Goal: Check status: Check status

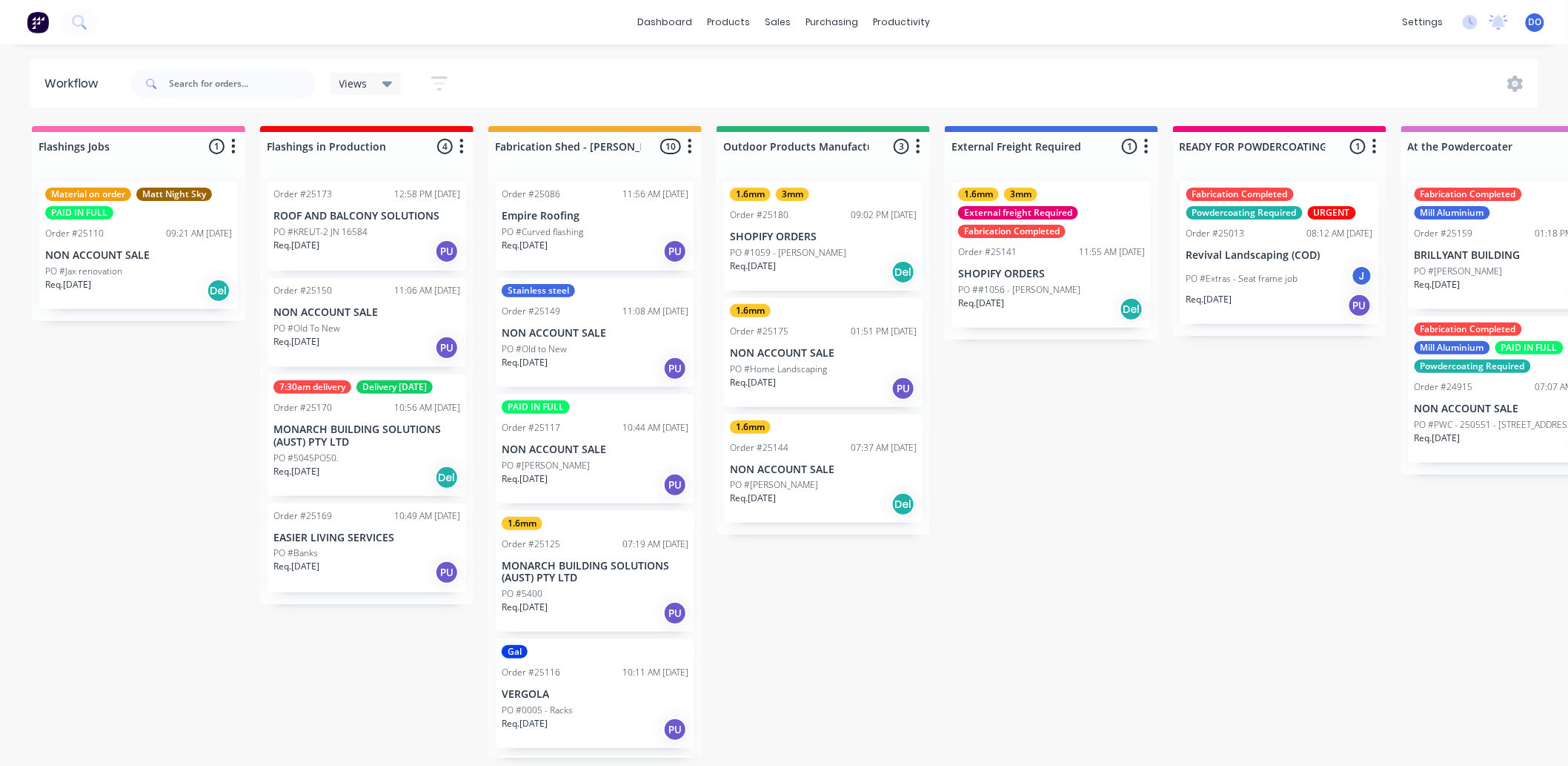
scroll to position [247, 0]
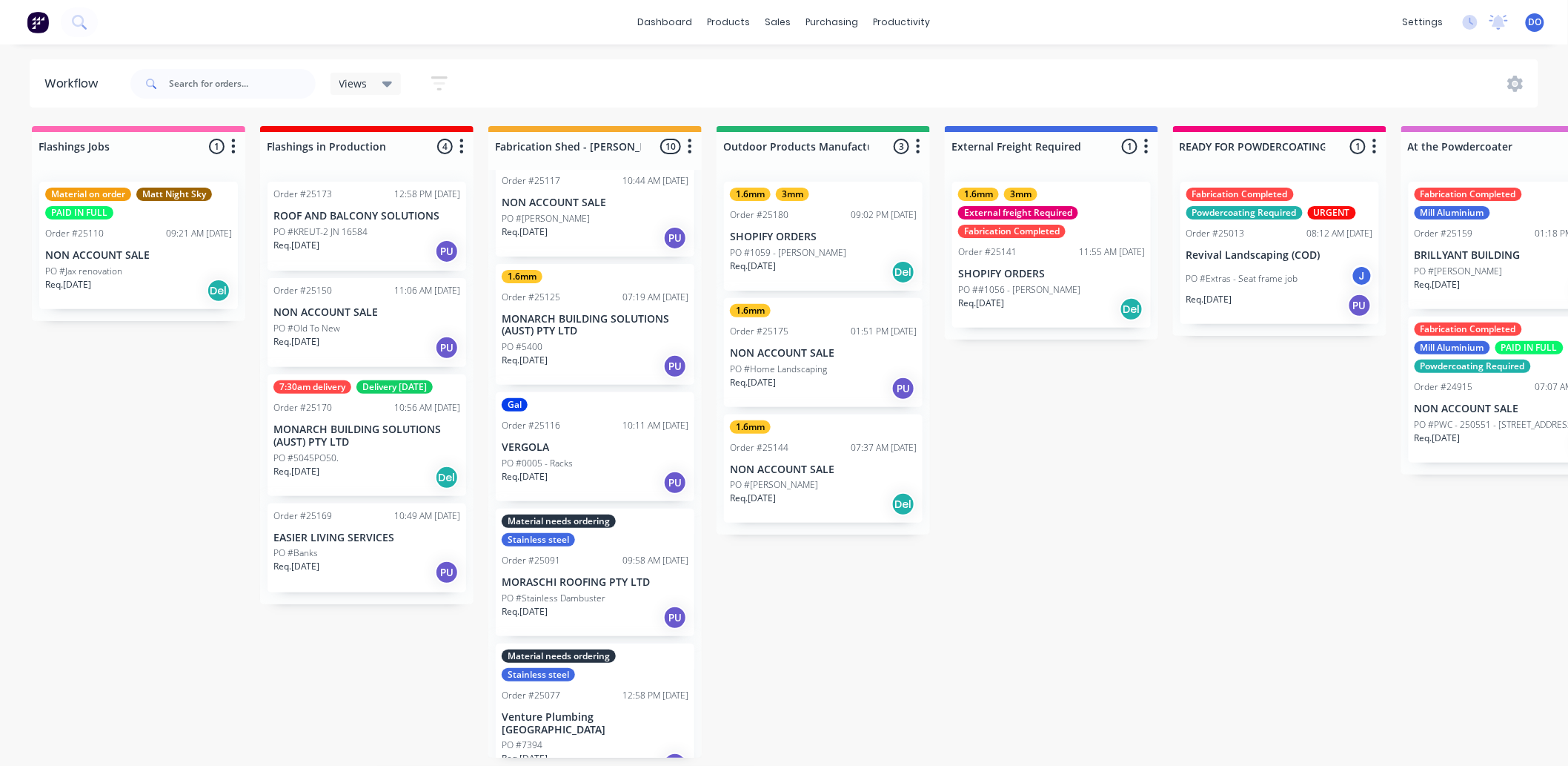
click at [1115, 52] on div "dashboard products sales purchasing productivity dashboard products Product Cat…" at bounding box center [784, 338] width 1568 height 677
click at [773, 71] on link "Sales Orders" at bounding box center [857, 74] width 197 height 30
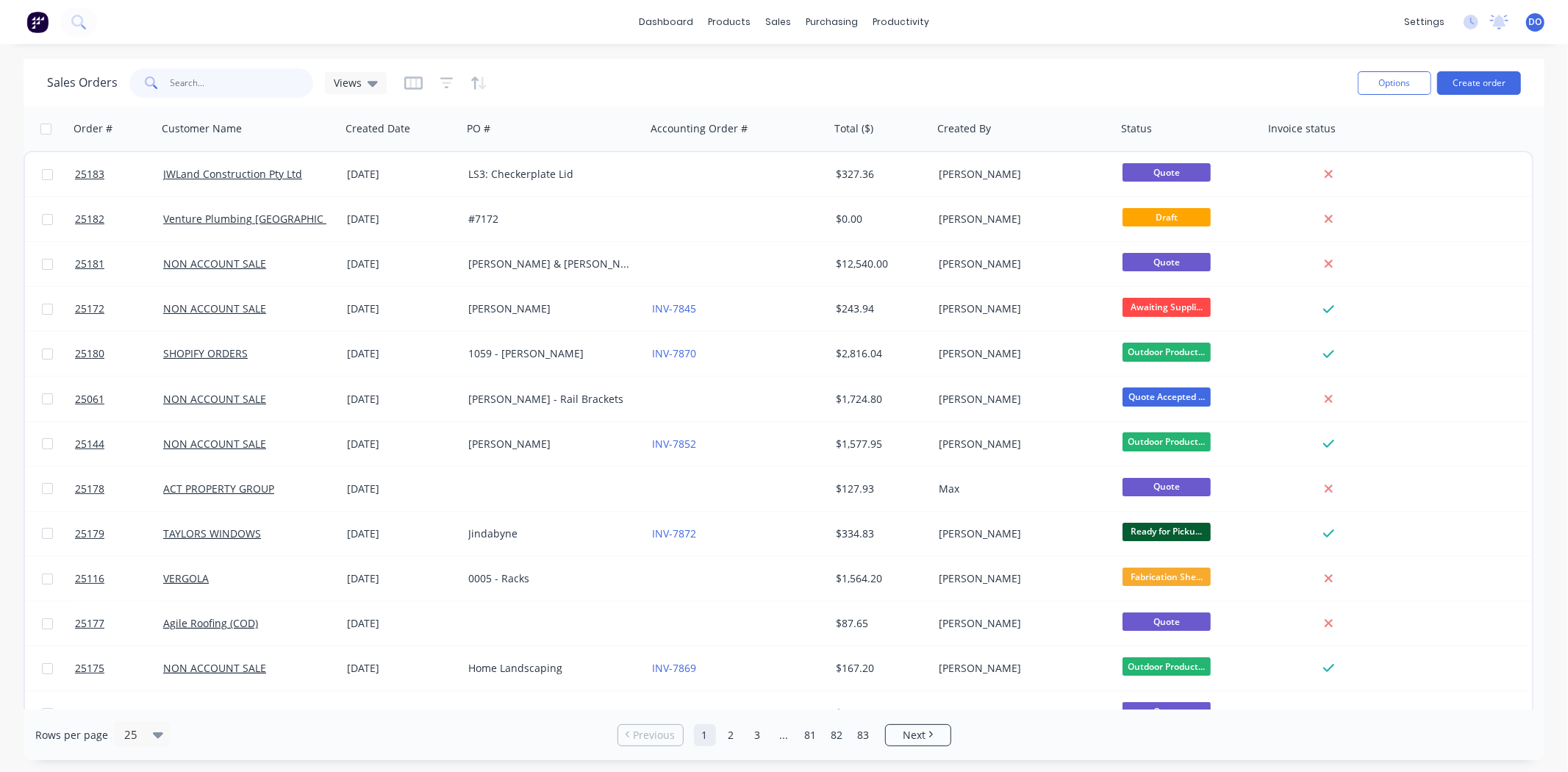
click at [189, 78] on input "text" at bounding box center [242, 83] width 143 height 29
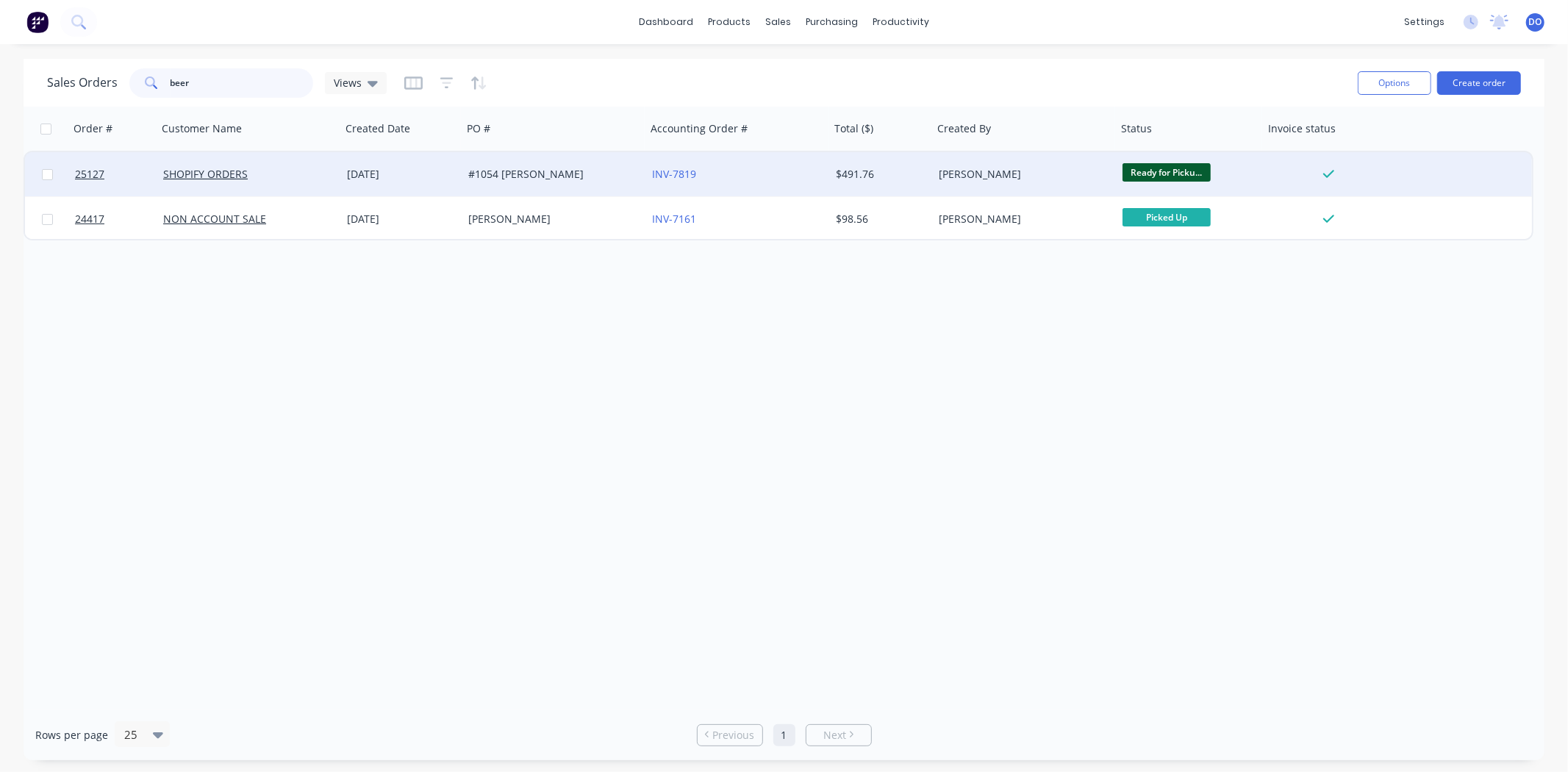
type input "beer"
click at [576, 175] on div "#1054 [PERSON_NAME]" at bounding box center [550, 174] width 163 height 15
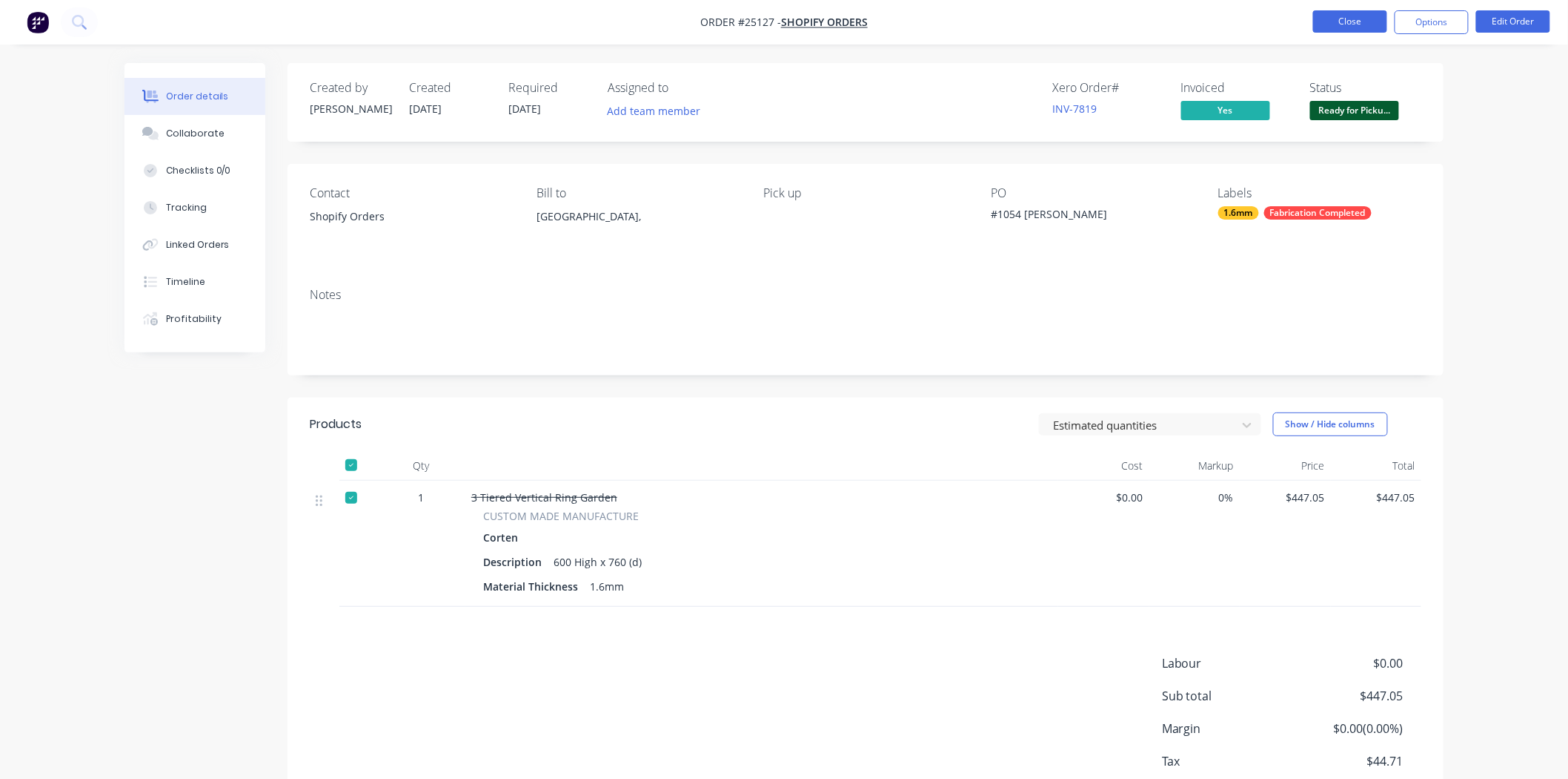
click at [1315, 21] on button "Close" at bounding box center [1350, 21] width 74 height 22
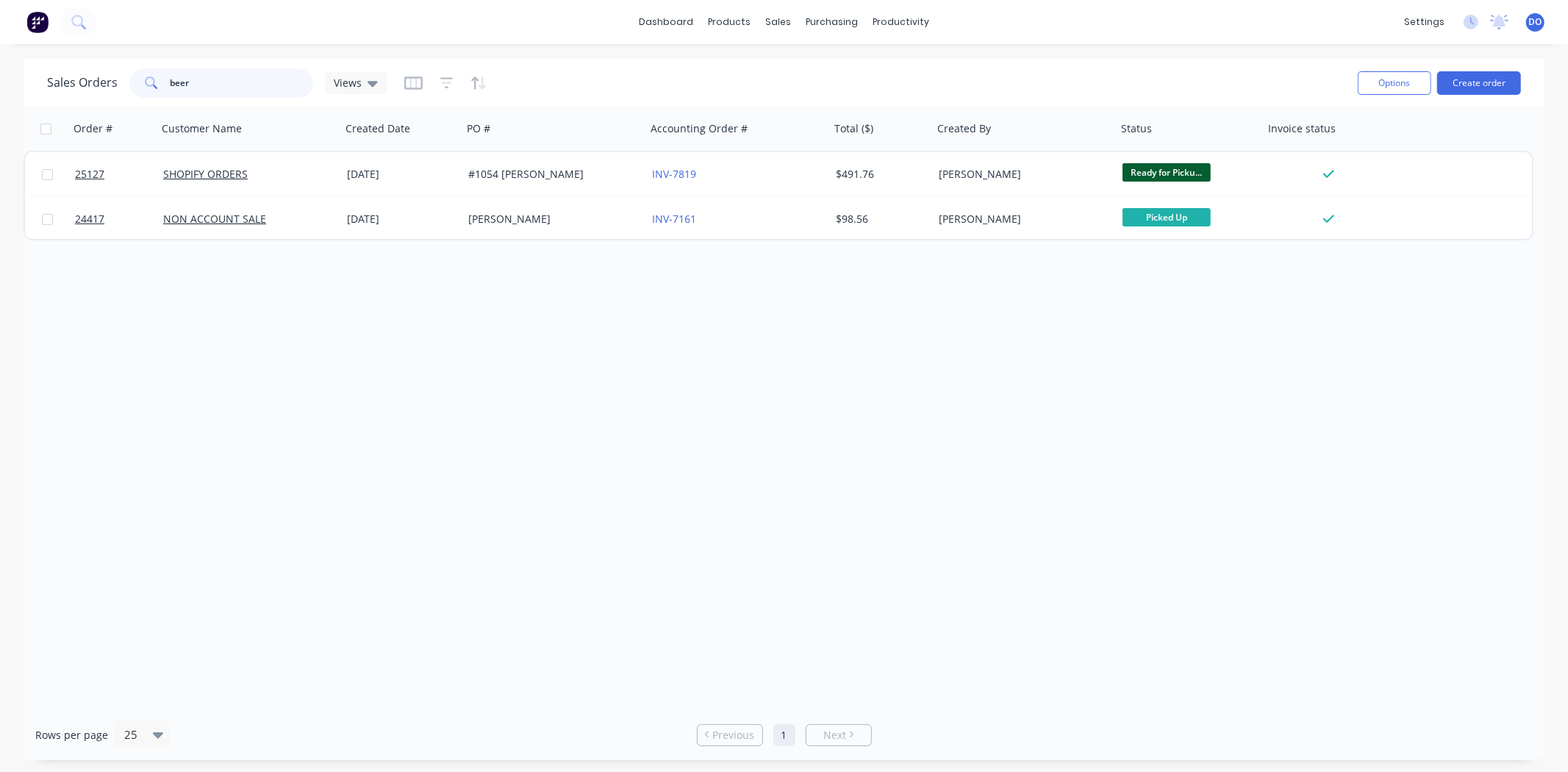
drag, startPoint x: 233, startPoint y: 97, endPoint x: 17, endPoint y: 67, distance: 218.1
click at [17, 67] on div "Sales Orders beer Views Options Create order Order # Customer Name Created Date…" at bounding box center [784, 409] width 1568 height 701
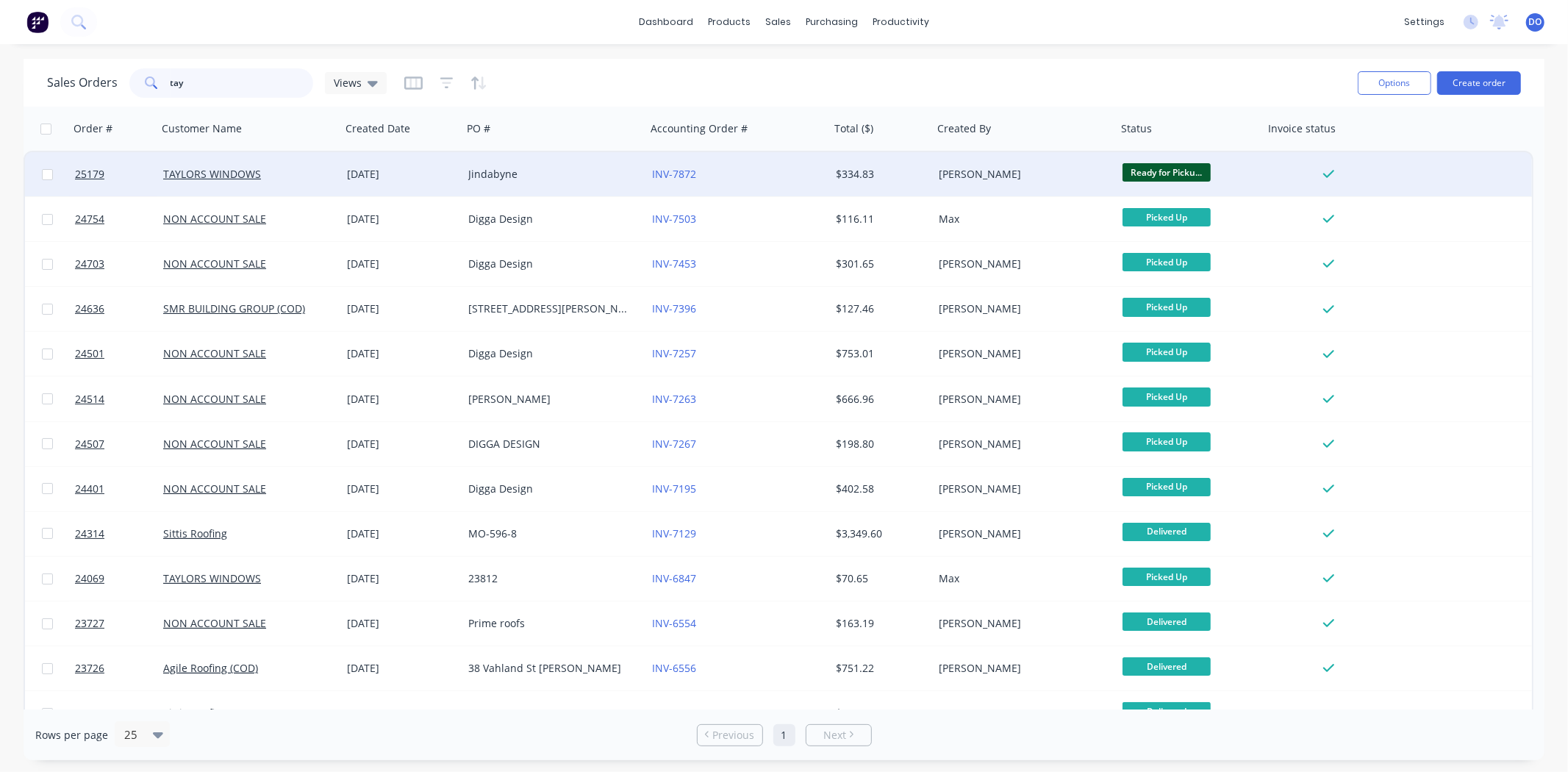
type input "tay"
click at [588, 171] on div "Jindabyne" at bounding box center [550, 174] width 163 height 15
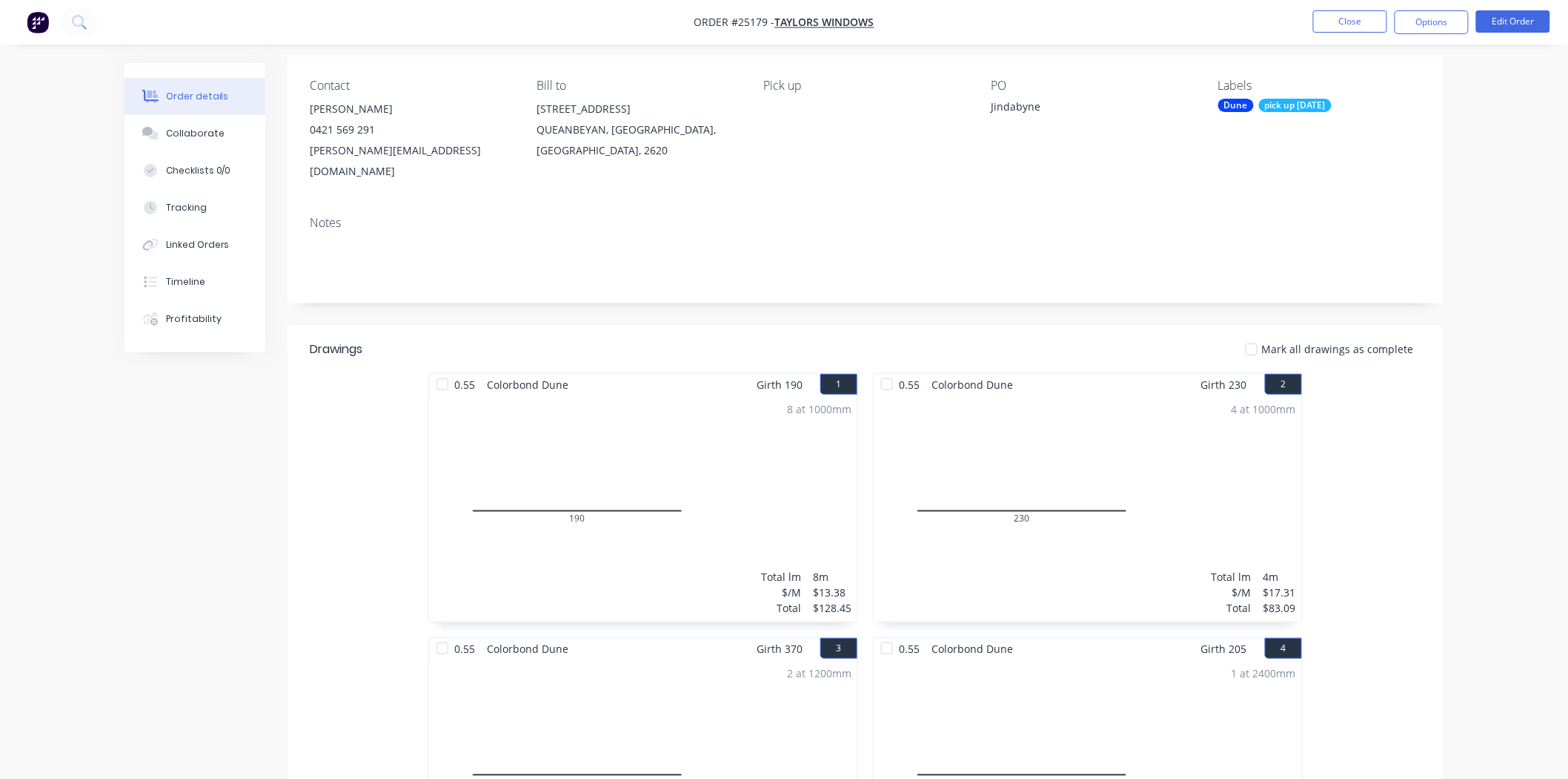
scroll to position [83, 0]
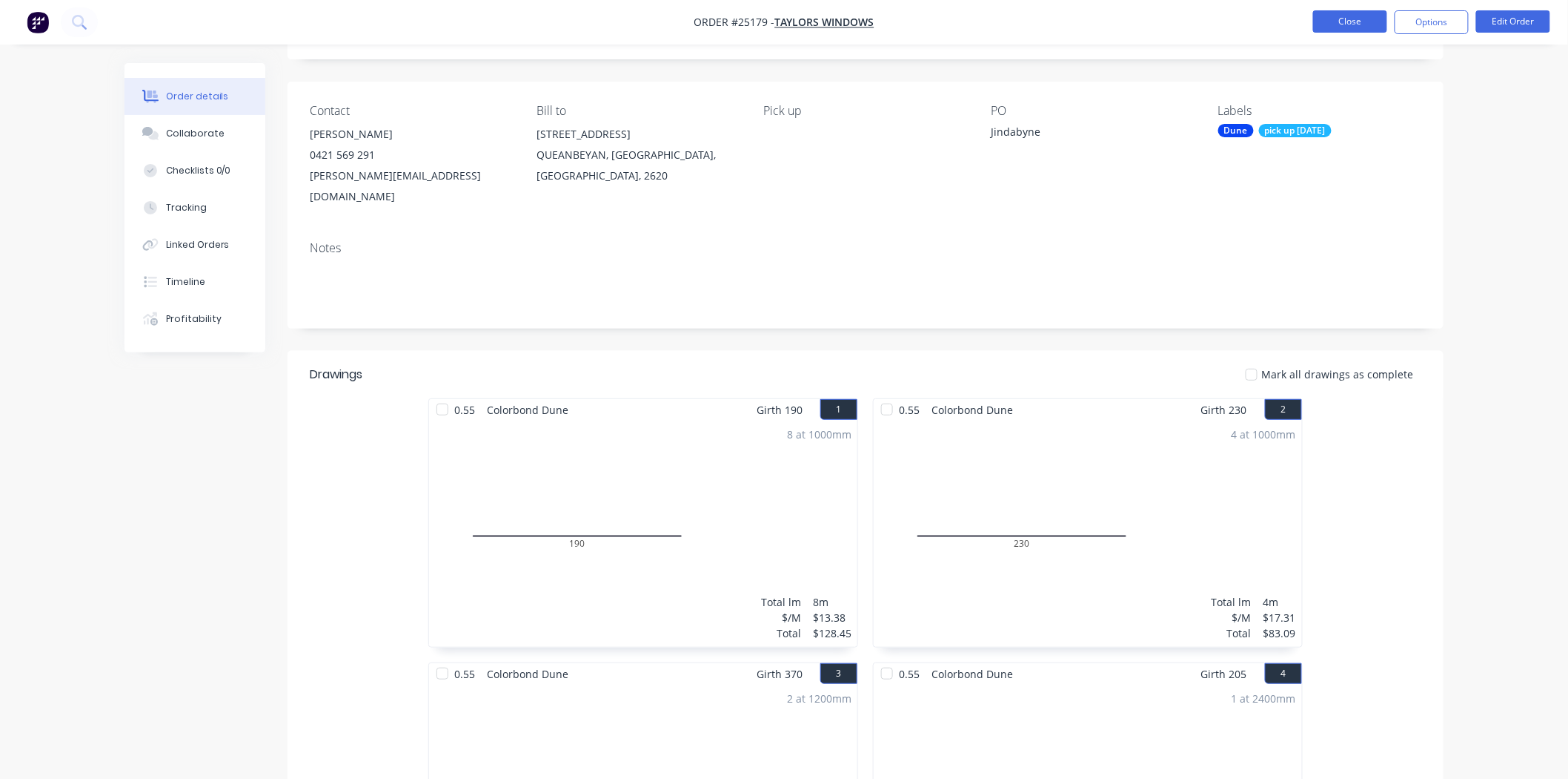
click at [1381, 19] on button "Close" at bounding box center [1350, 21] width 74 height 22
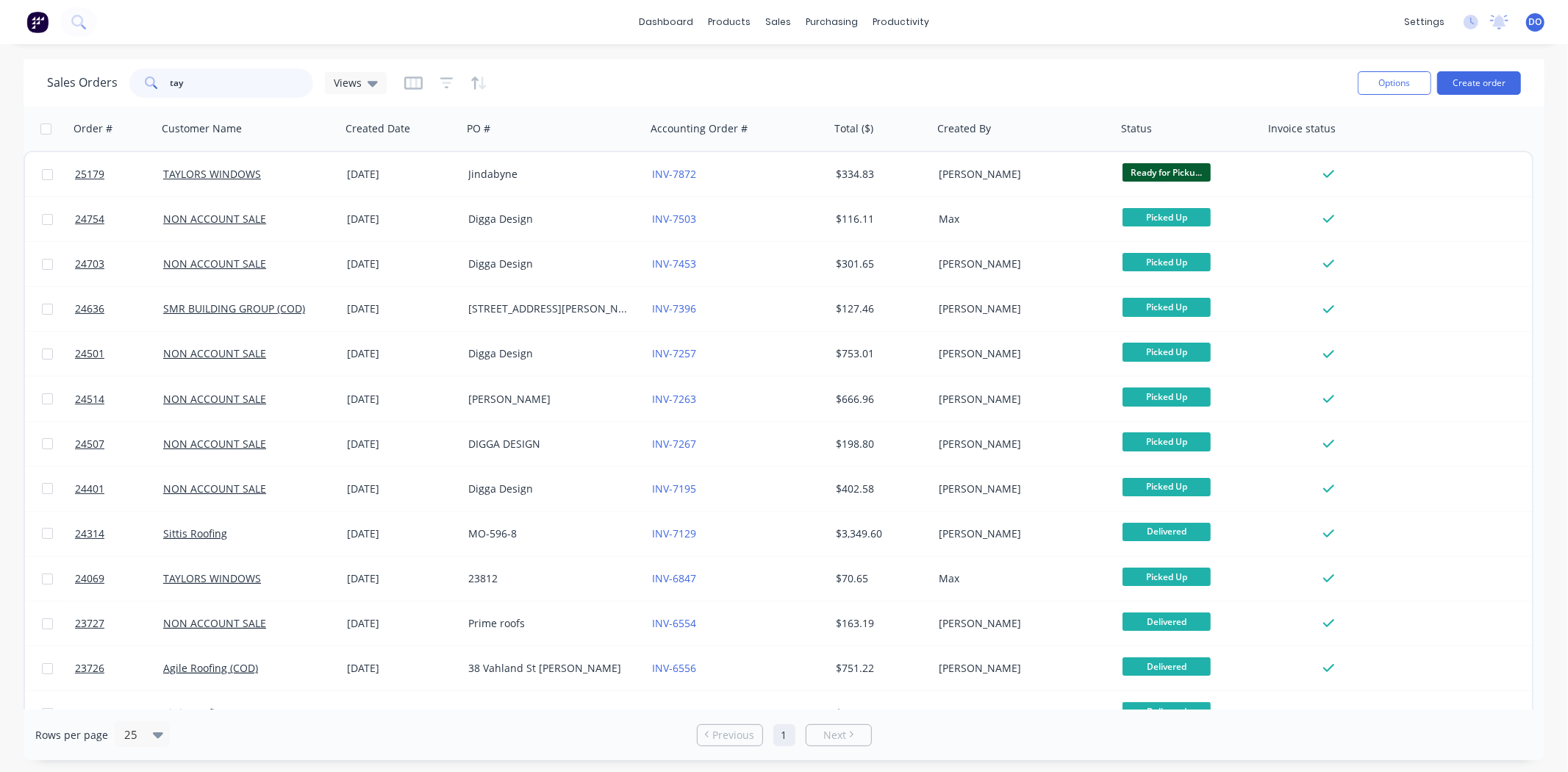
drag, startPoint x: 225, startPoint y: 96, endPoint x: 162, endPoint y: 100, distance: 63.1
click at [162, 100] on div "Sales Orders tay Views Options Create order" at bounding box center [784, 82] width 1521 height 48
